Goal: Task Accomplishment & Management: Manage account settings

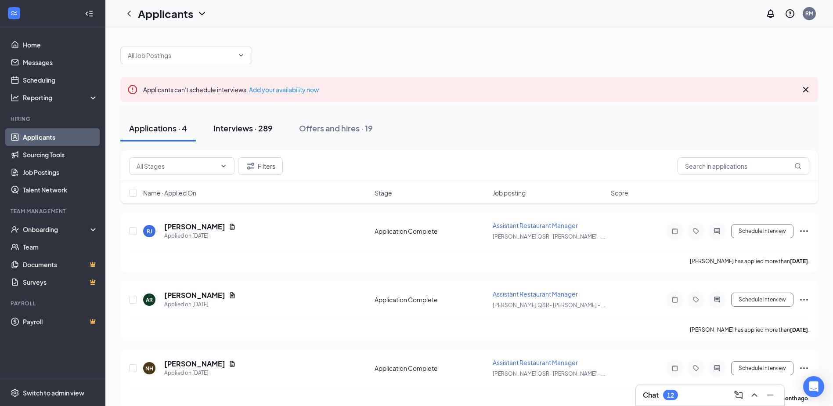
click at [247, 129] on div "Interviews · 289" at bounding box center [242, 128] width 59 height 11
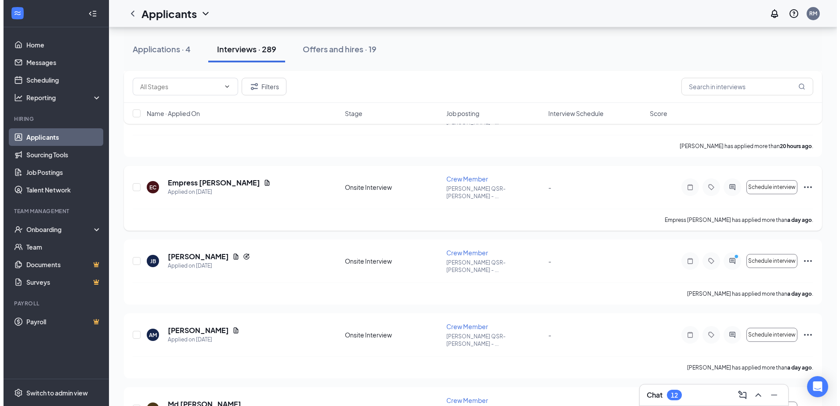
scroll to position [732, 0]
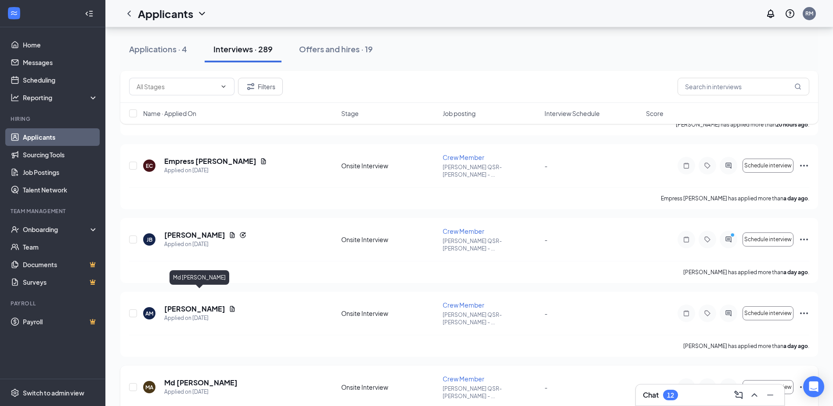
click at [212, 378] on h5 "Md [PERSON_NAME]" at bounding box center [200, 383] width 73 height 10
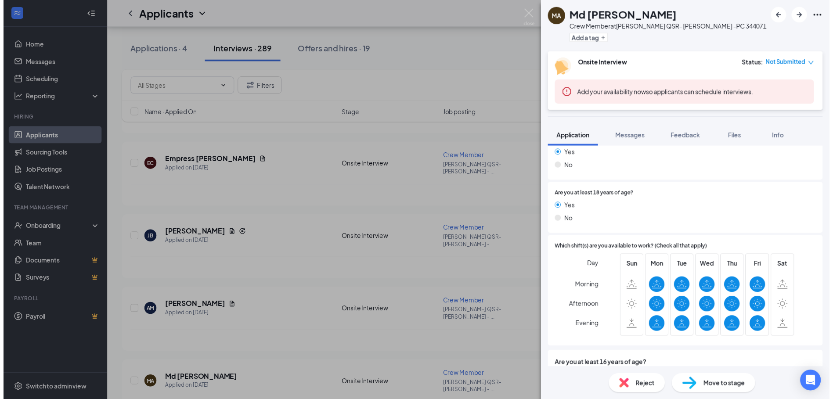
scroll to position [407, 0]
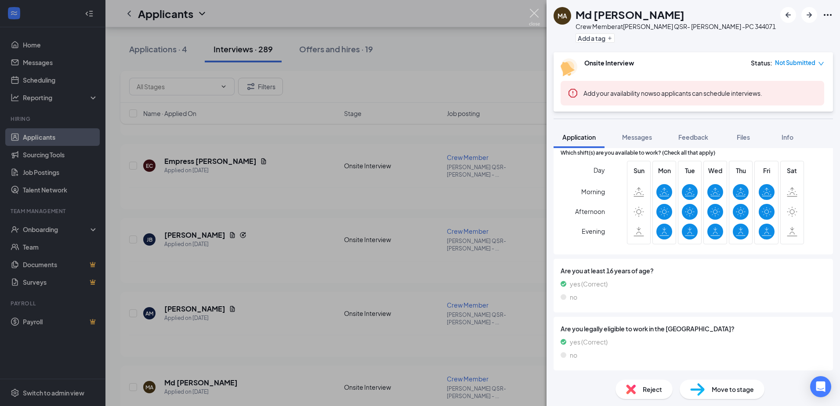
click at [535, 12] on img at bounding box center [534, 17] width 11 height 17
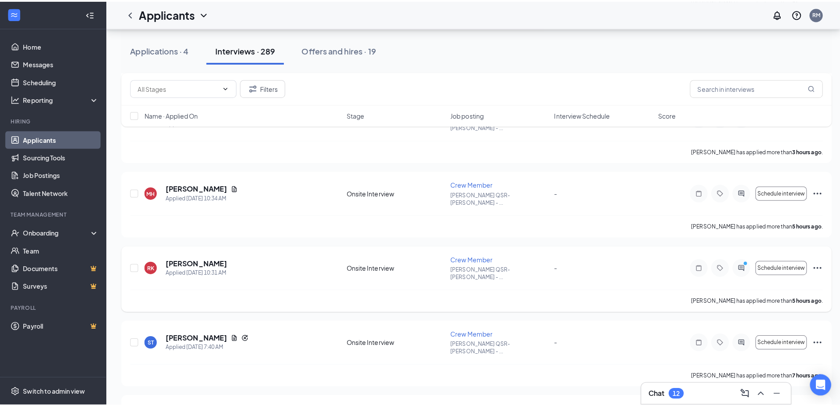
scroll to position [293, 0]
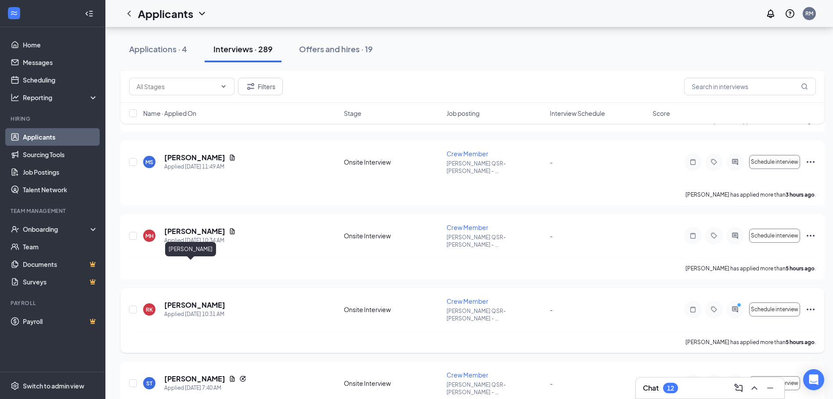
click at [188, 300] on h5 "[PERSON_NAME]" at bounding box center [194, 305] width 61 height 10
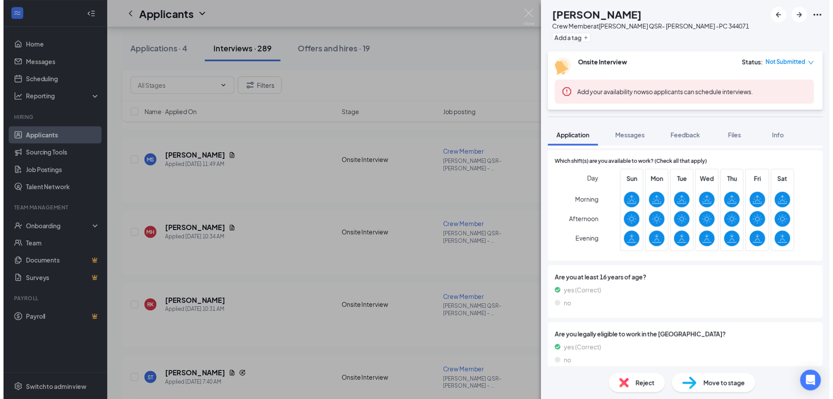
scroll to position [407, 0]
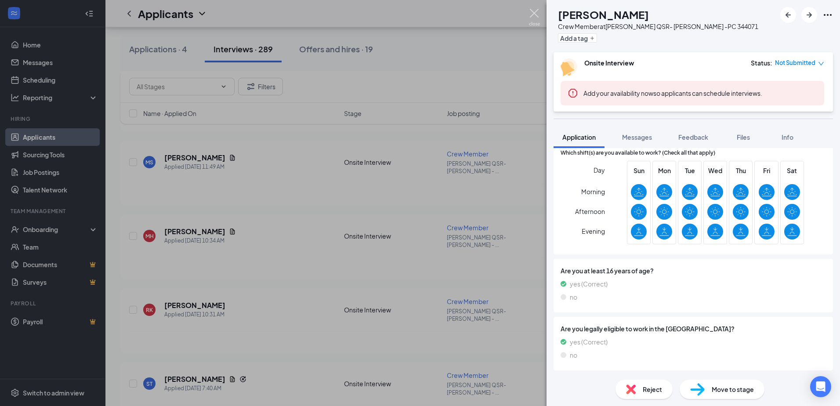
click at [531, 11] on img at bounding box center [534, 17] width 11 height 17
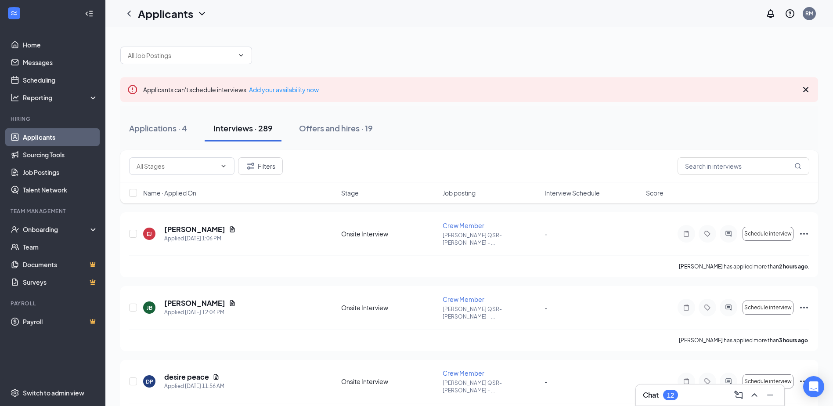
click at [73, 138] on link "Applicants" at bounding box center [60, 137] width 75 height 18
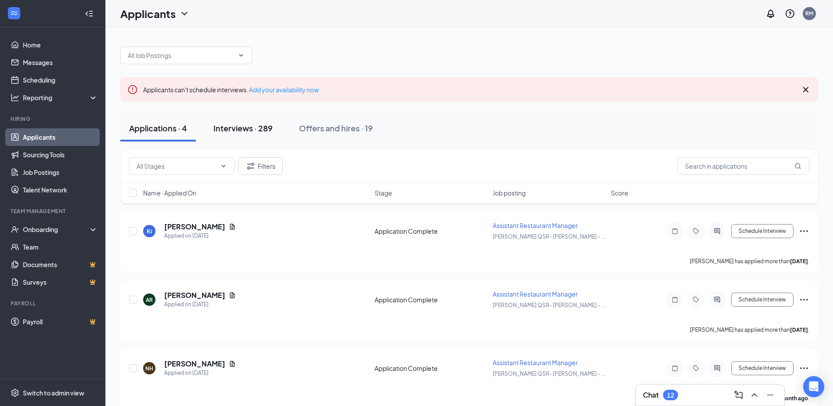
click at [267, 131] on div "Interviews · 289" at bounding box center [242, 128] width 59 height 11
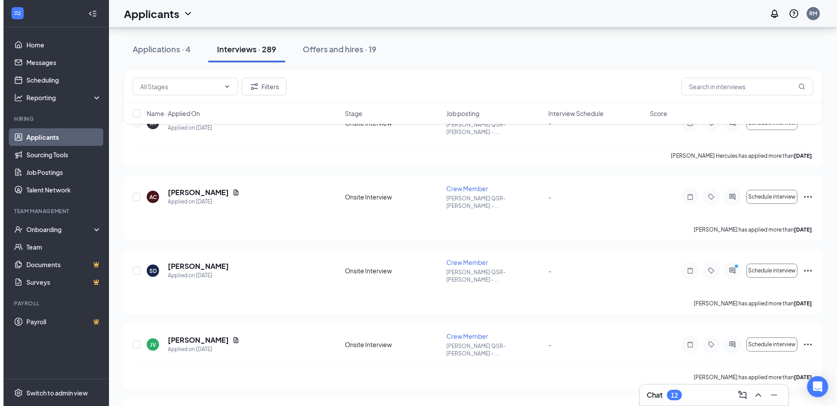
scroll to position [1611, 0]
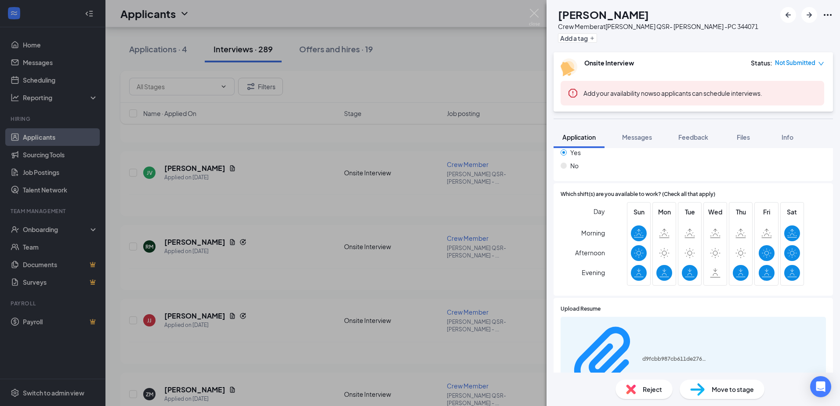
scroll to position [439, 0]
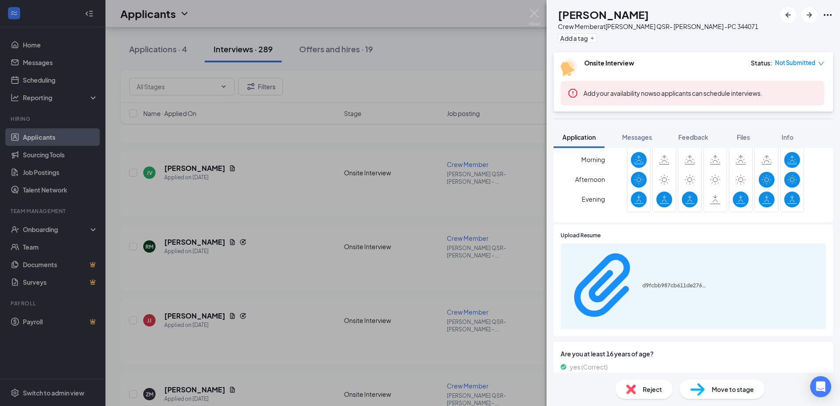
click at [715, 252] on div "d9fcbb987cb611de276bcb0694707e0e.pdf" at bounding box center [692, 286] width 265 height 86
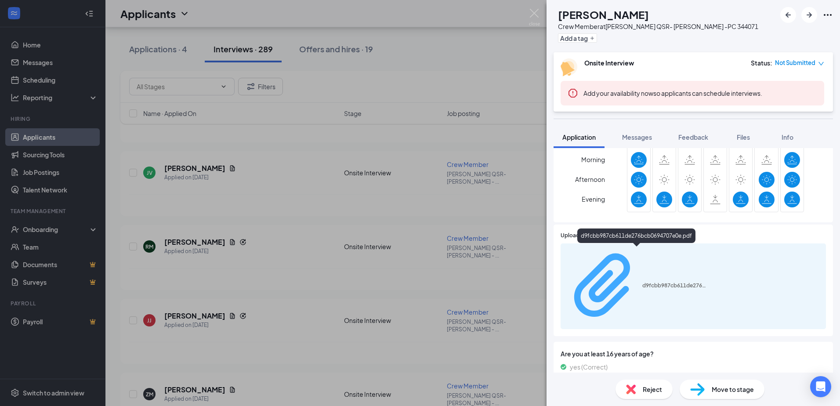
click at [642, 282] on div "d9fcbb987cb611de276bcb0694707e0e.pdf" at bounding box center [675, 285] width 66 height 7
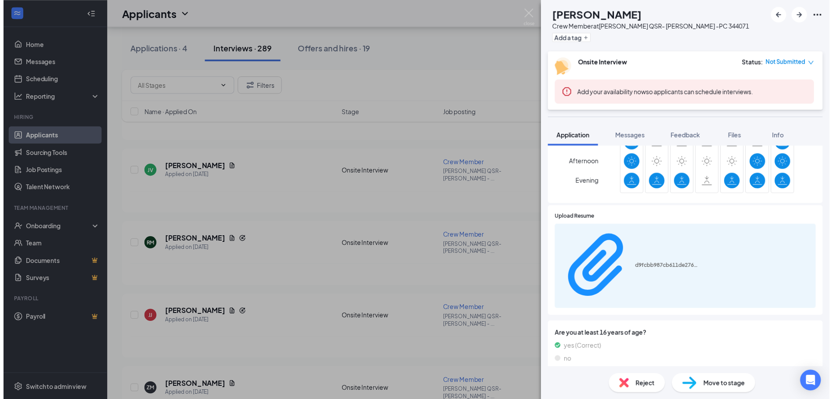
scroll to position [452, 0]
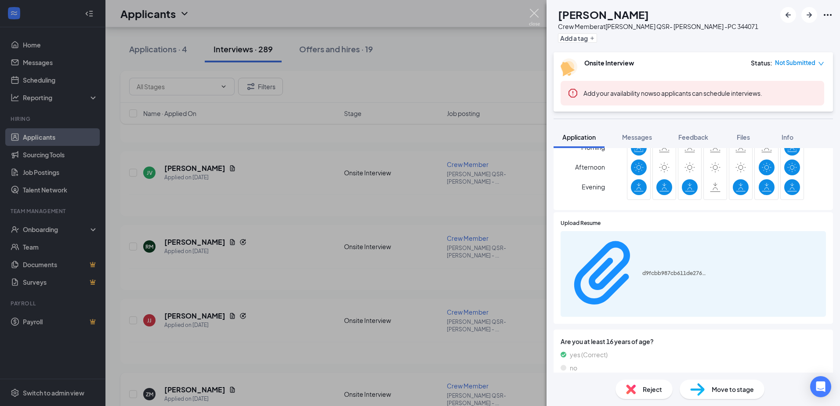
drag, startPoint x: 535, startPoint y: 14, endPoint x: 537, endPoint y: 215, distance: 200.3
click at [535, 14] on img at bounding box center [534, 17] width 11 height 17
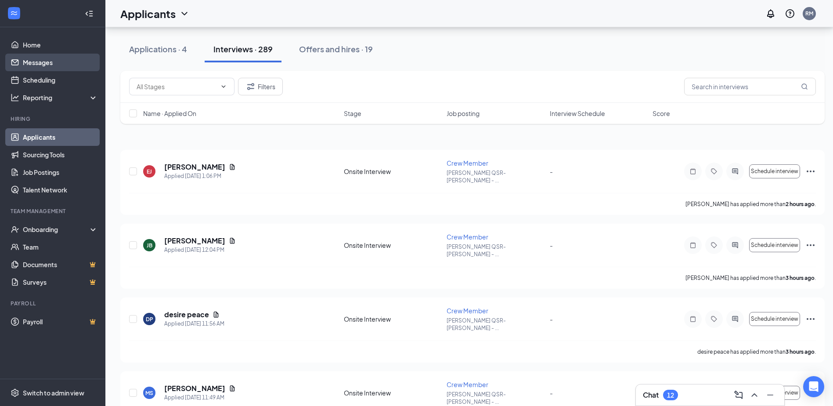
scroll to position [61, 0]
